Goal: Task Accomplishment & Management: Manage account settings

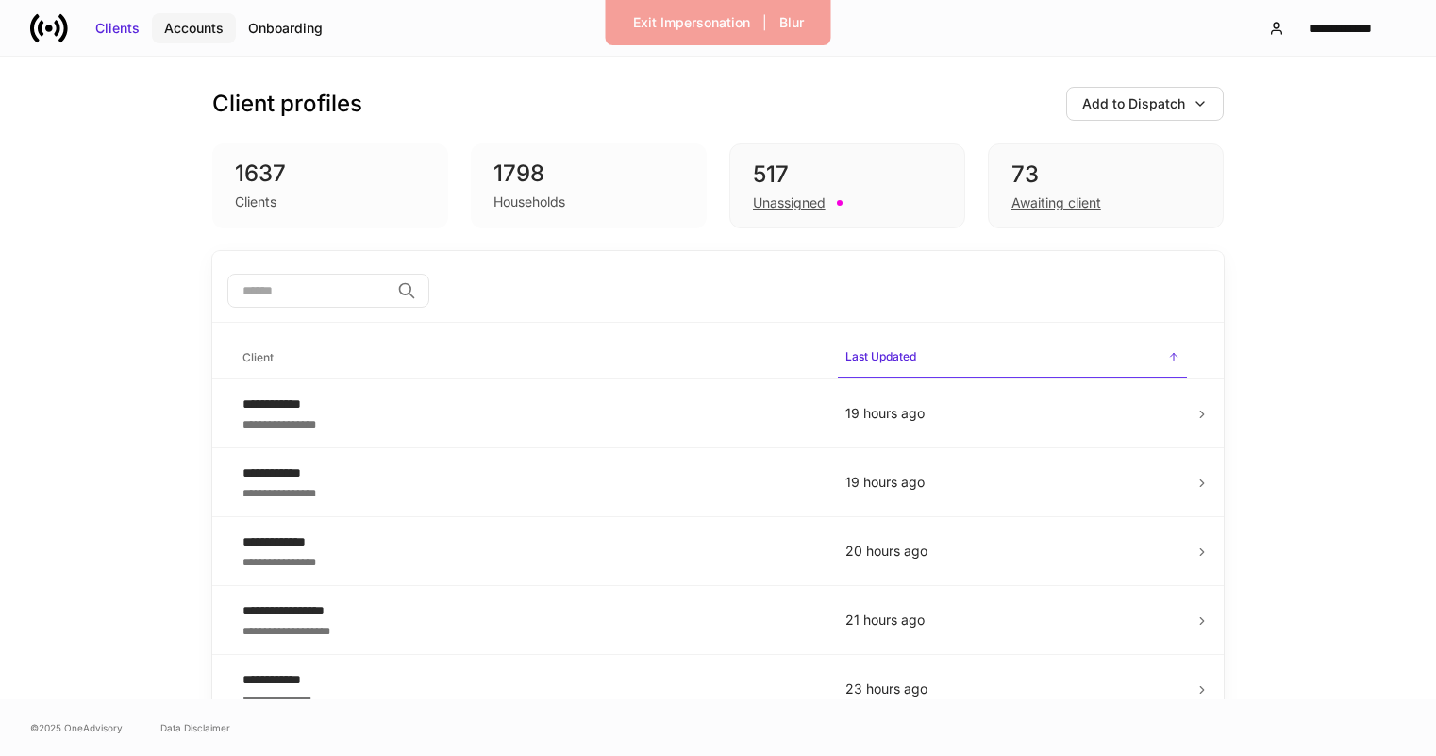
click at [192, 32] on div "Accounts" at bounding box center [193, 28] width 59 height 19
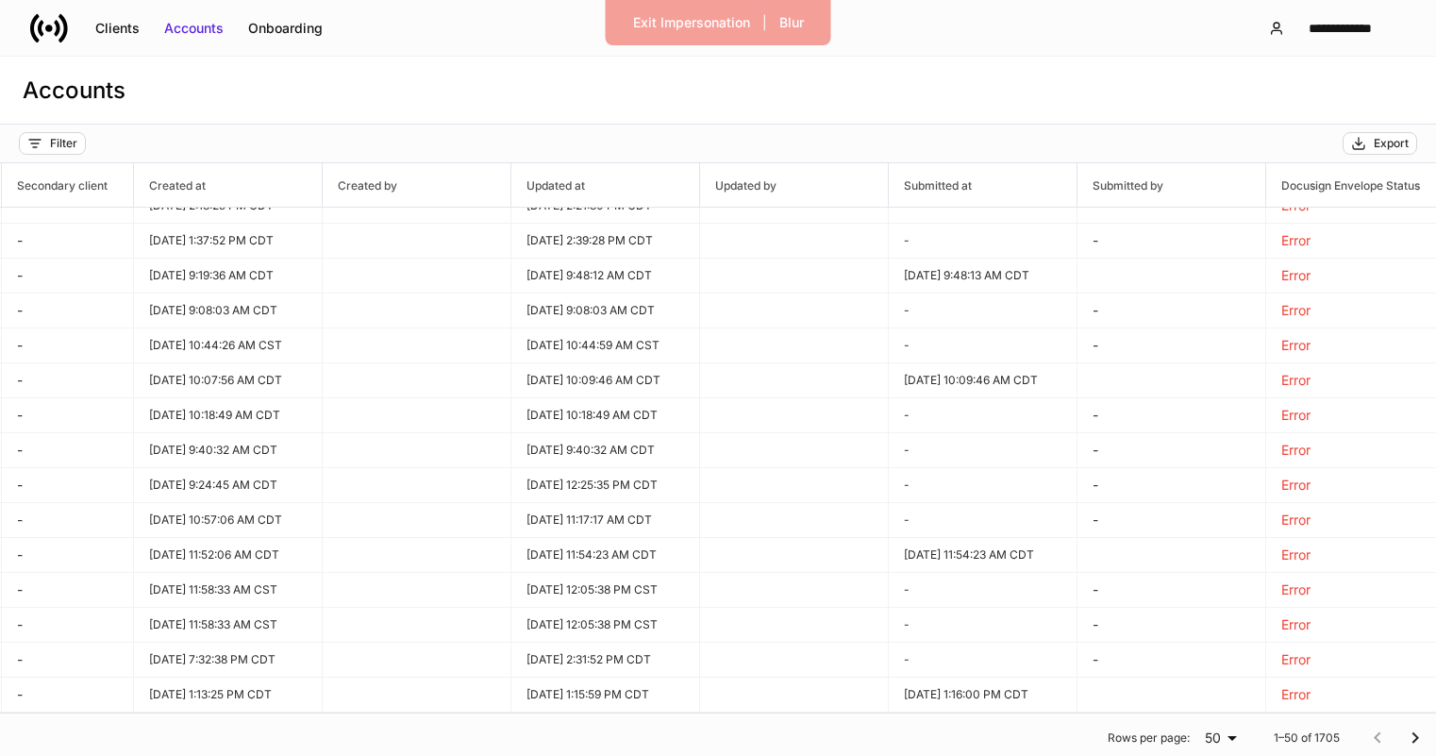
scroll to position [1241, 1404]
click at [711, 23] on div "Exit Impersonation" at bounding box center [691, 22] width 117 height 19
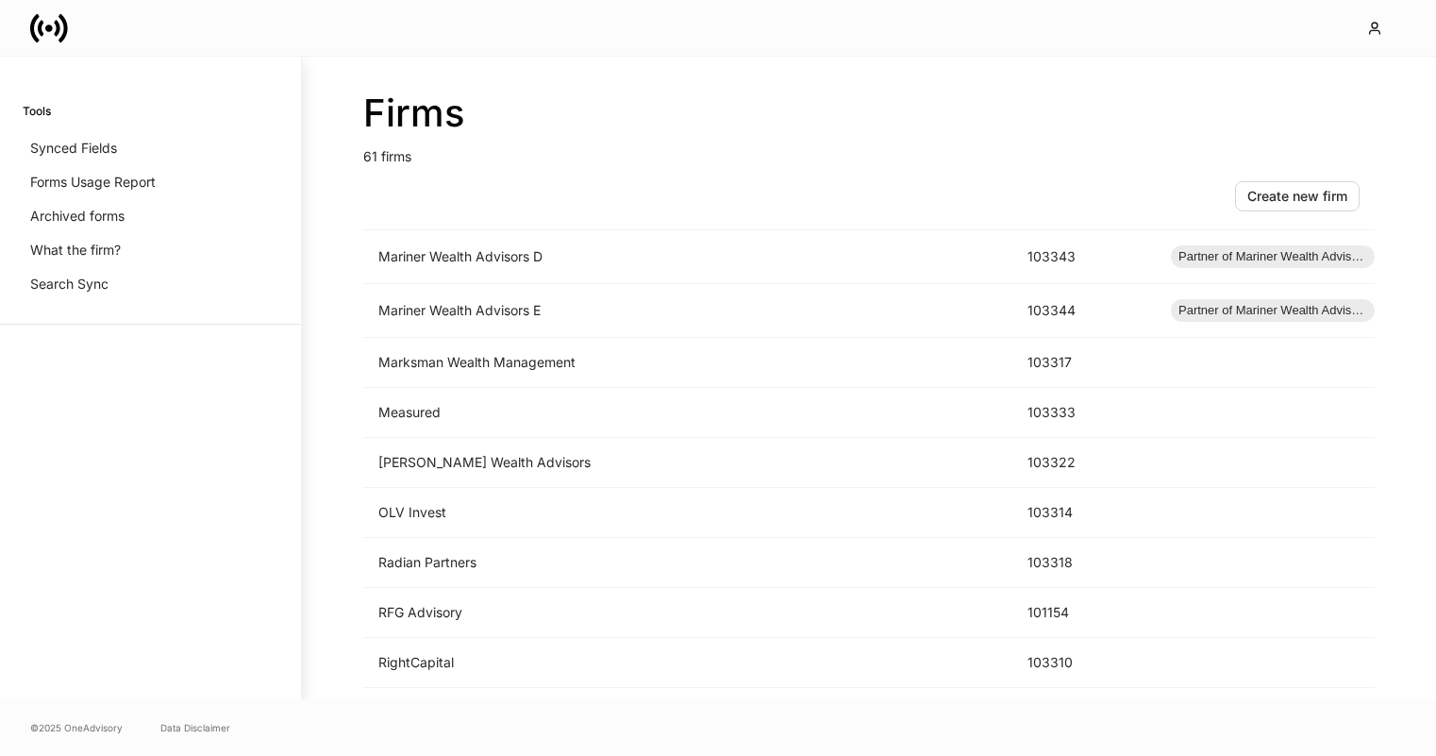
scroll to position [2382, 0]
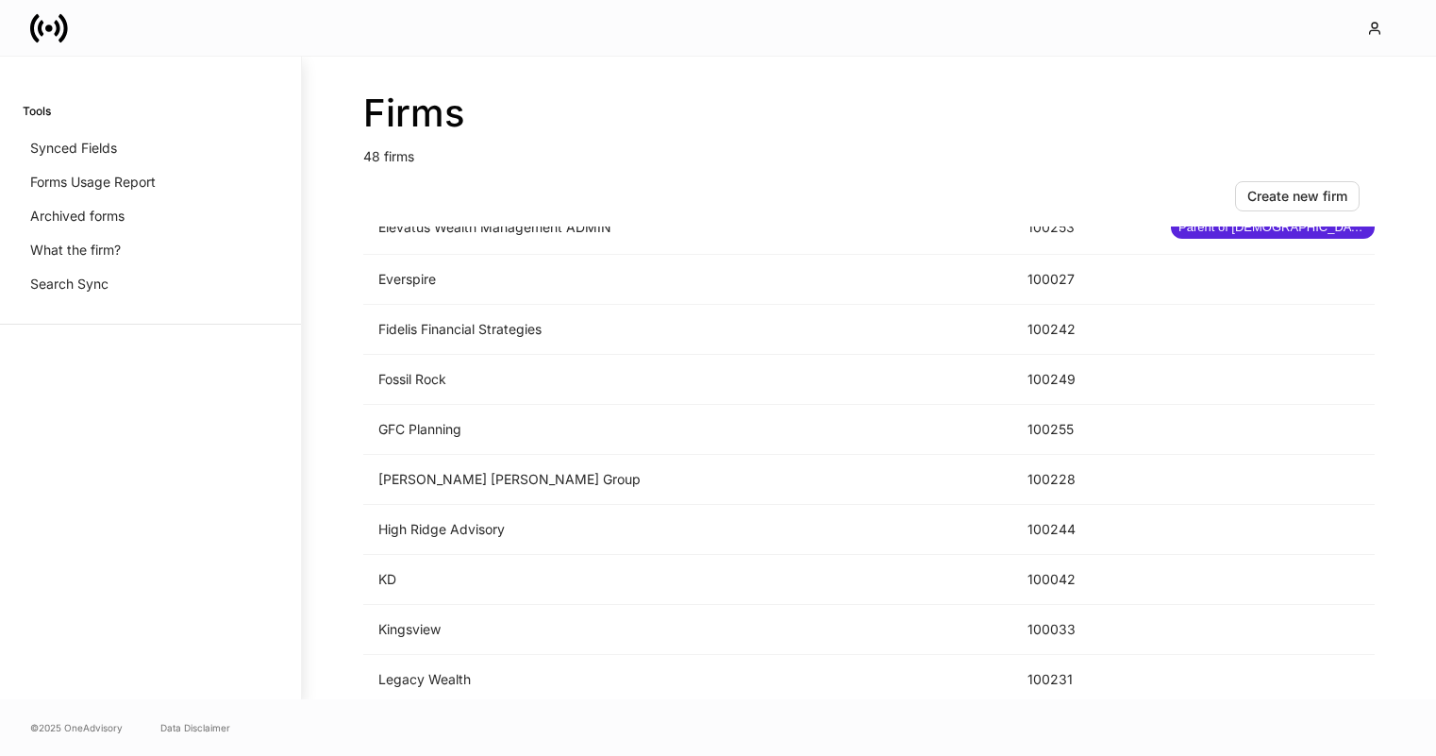
scroll to position [1223, 0]
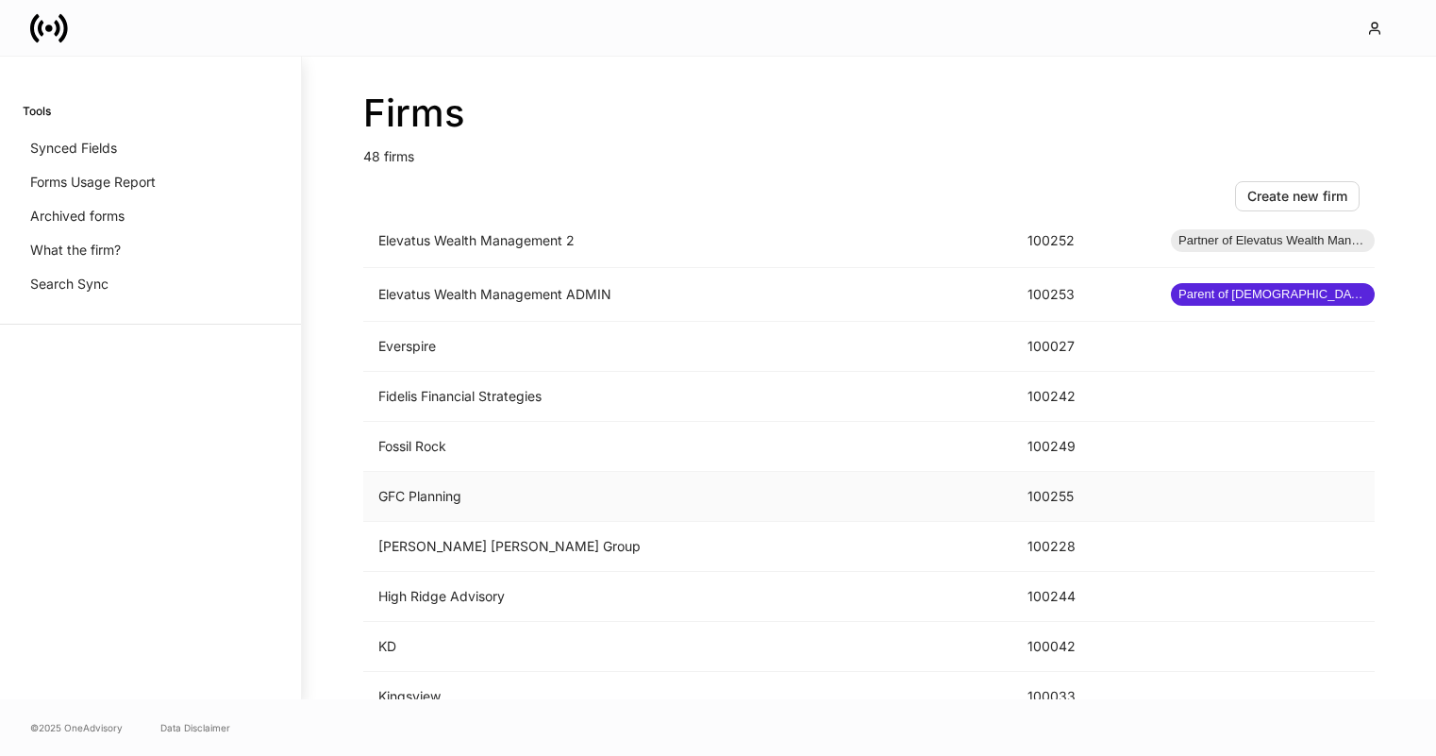
click at [607, 489] on td "GFC Planning" at bounding box center [687, 497] width 649 height 50
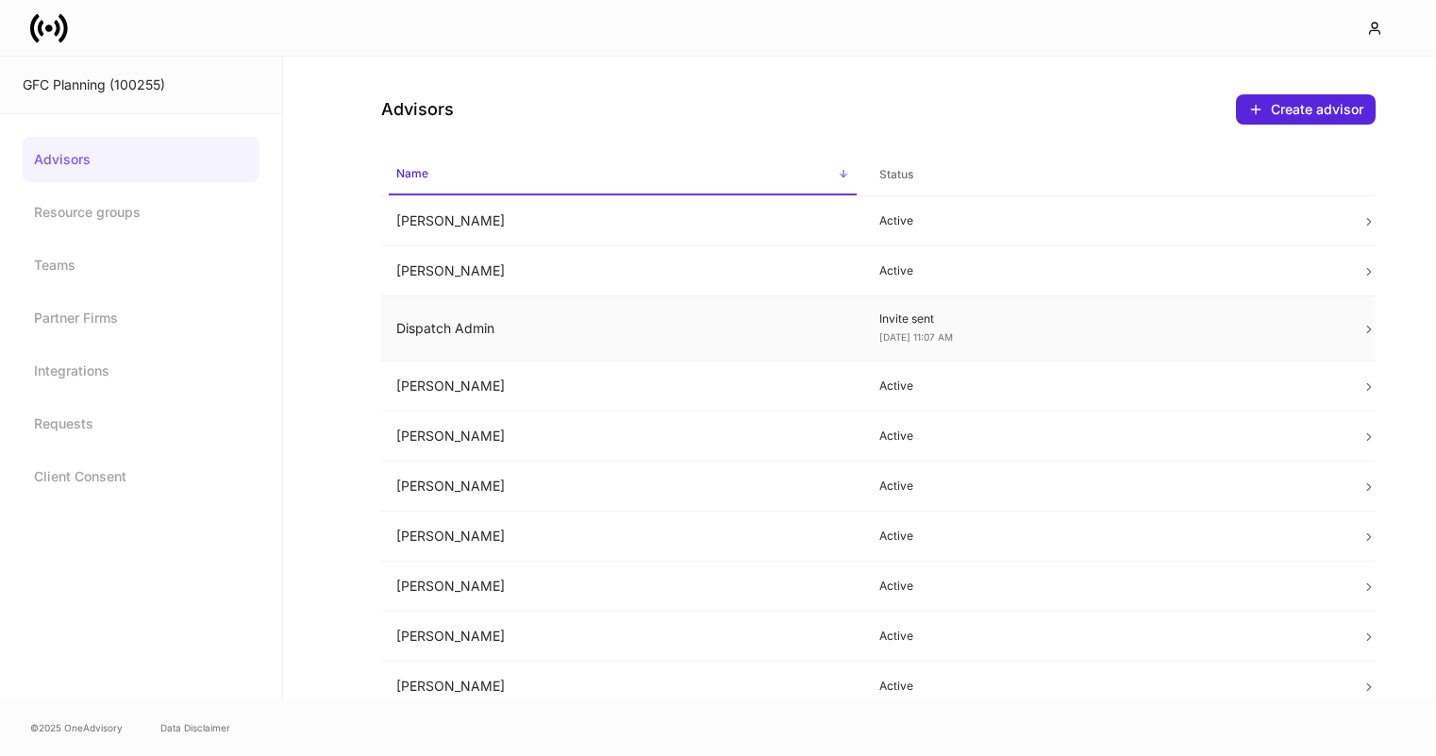
click at [591, 340] on td "Dispatch Admin" at bounding box center [622, 328] width 483 height 65
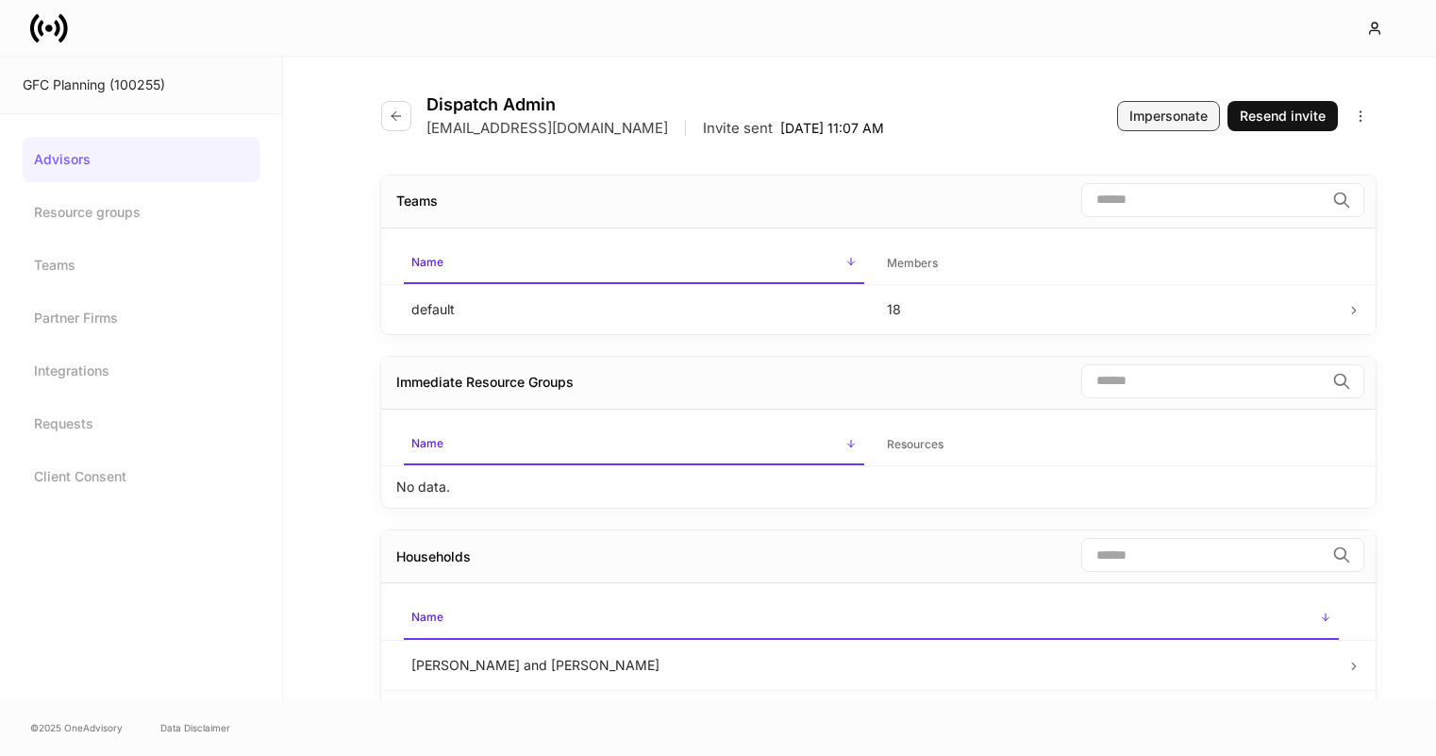
click at [1162, 107] on div "Impersonate" at bounding box center [1168, 116] width 78 height 19
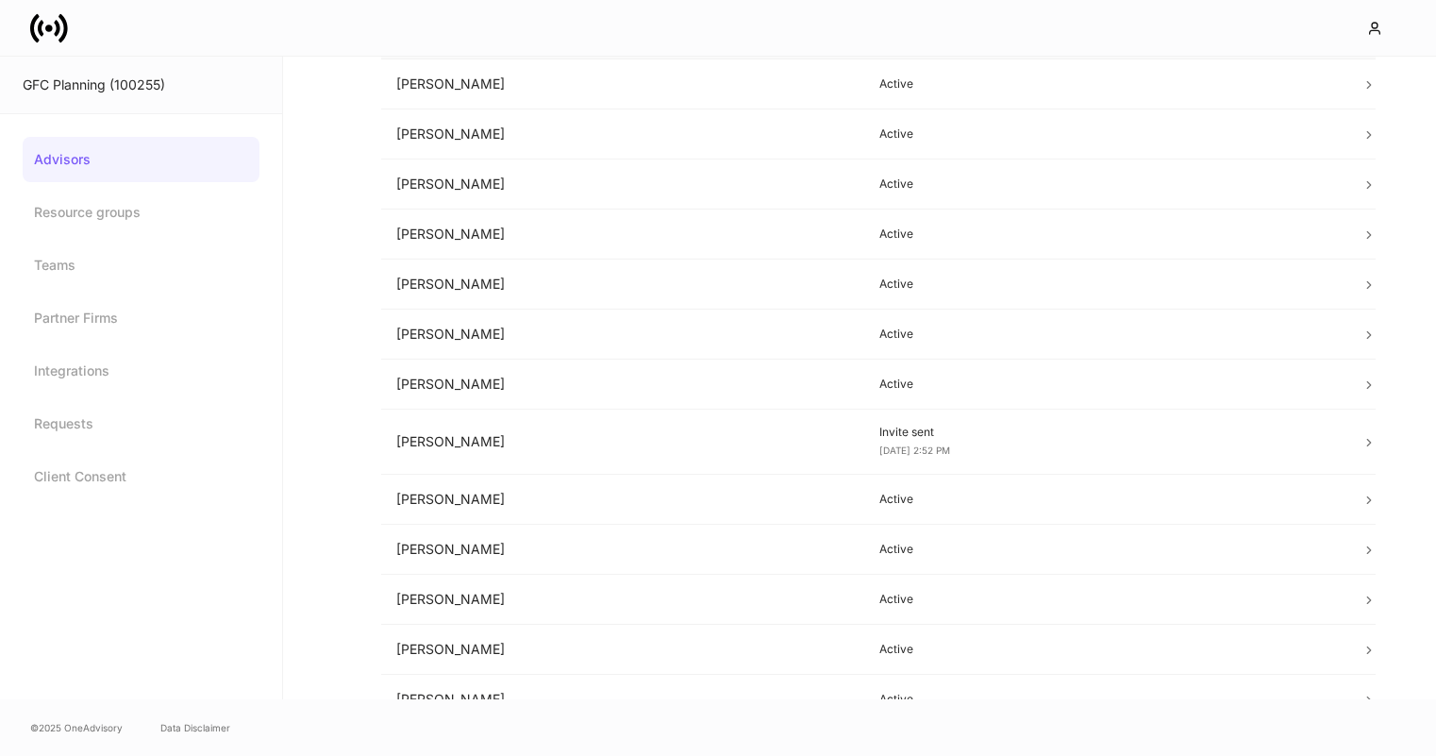
scroll to position [415, 0]
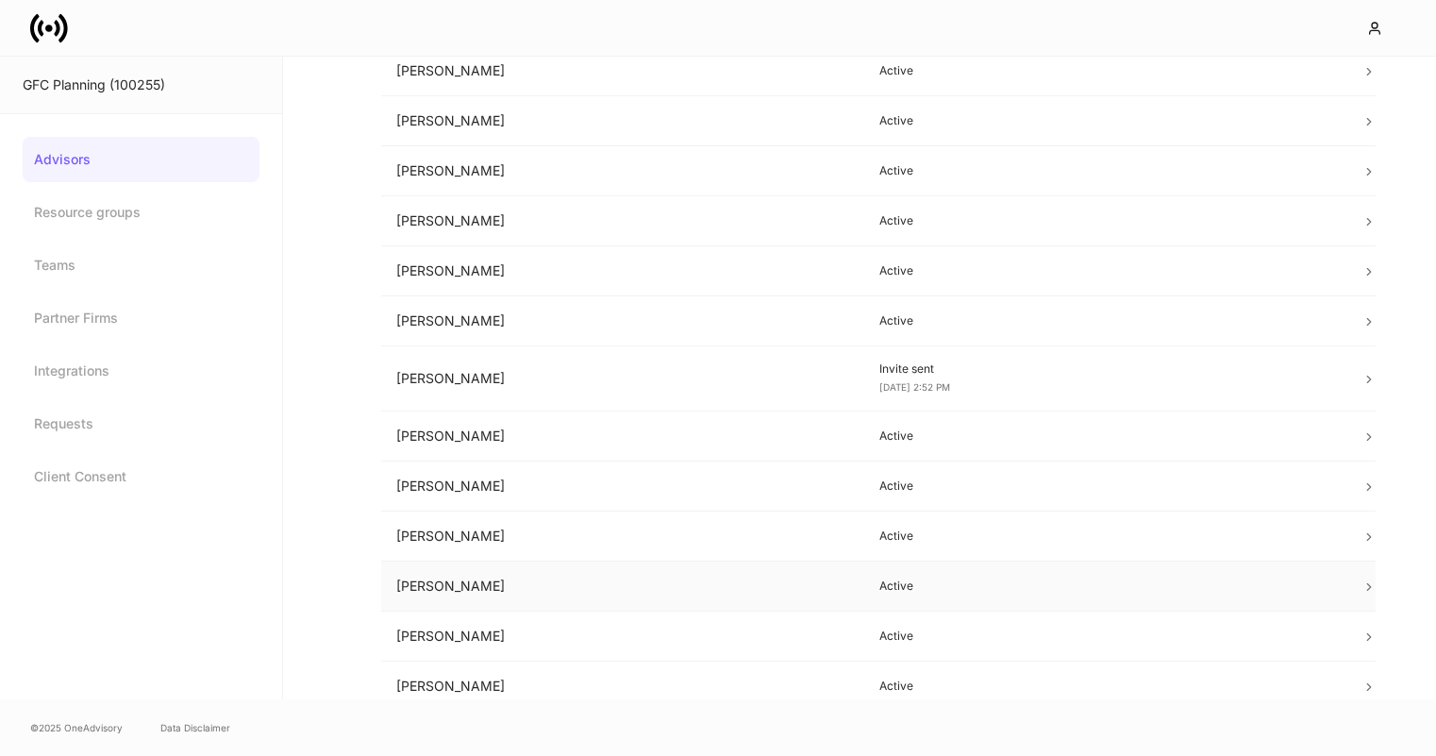
click at [581, 570] on td "Olivia Fleming" at bounding box center [622, 586] width 483 height 50
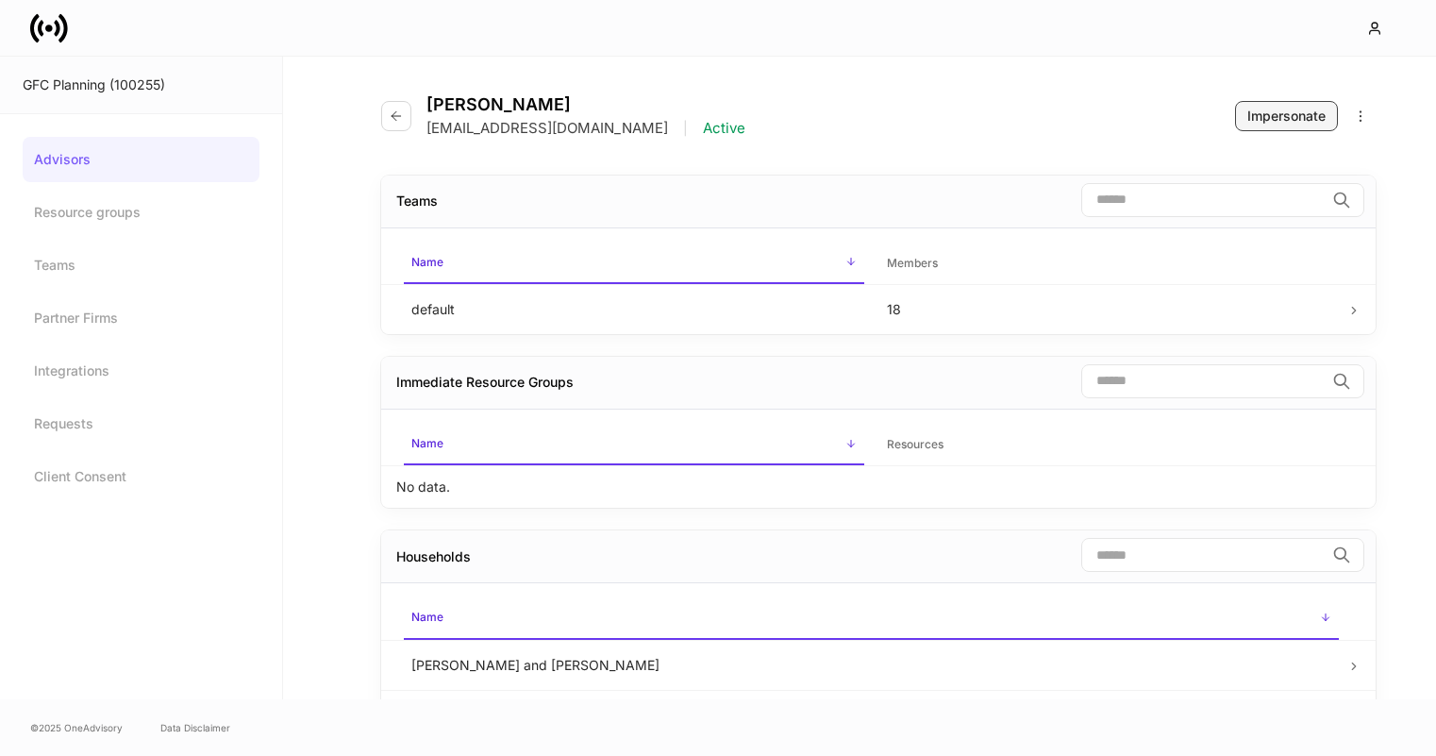
click at [1254, 109] on div "Impersonate" at bounding box center [1286, 116] width 78 height 19
